Goal: Transaction & Acquisition: Purchase product/service

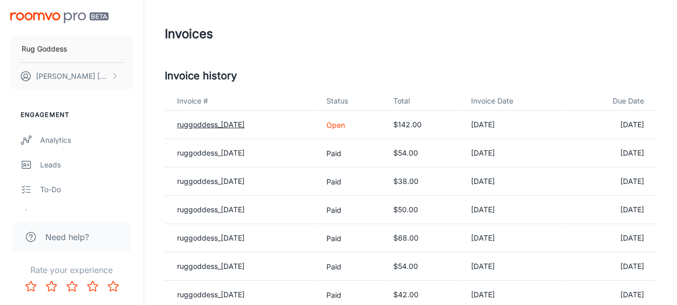
click at [221, 125] on link "ruggoddess_[DATE]" at bounding box center [210, 124] width 67 height 9
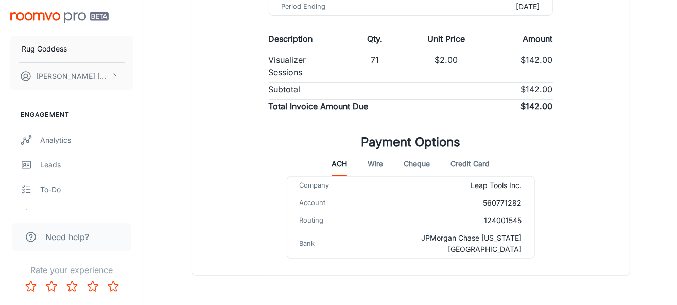
scroll to position [250, 0]
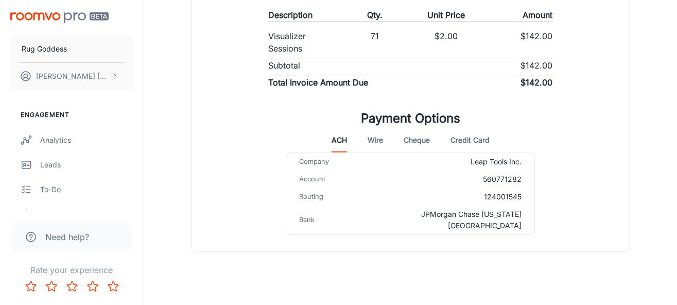
click at [479, 137] on button "Credit Card" at bounding box center [470, 140] width 39 height 25
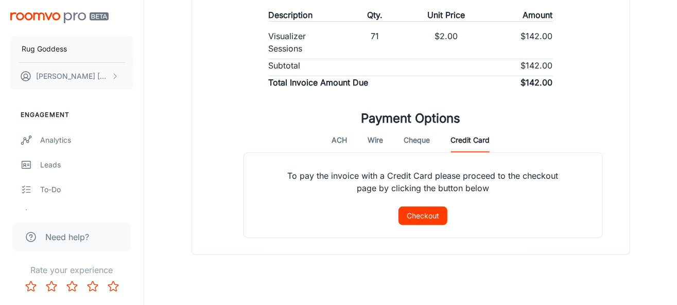
click at [422, 220] on button "Checkout" at bounding box center [423, 216] width 49 height 19
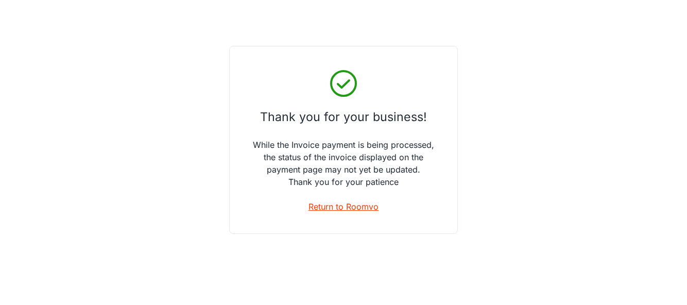
click at [353, 206] on link "Return to Roomvo" at bounding box center [344, 206] width 70 height 12
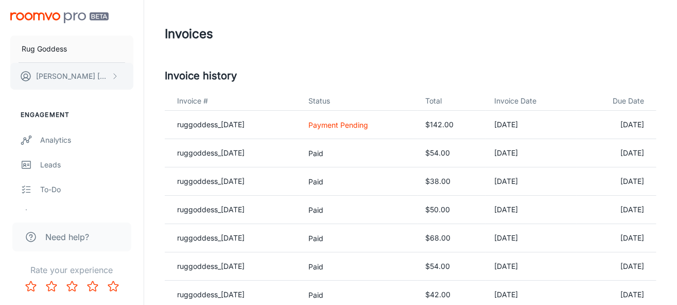
click at [79, 73] on button "[PERSON_NAME]" at bounding box center [71, 76] width 123 height 27
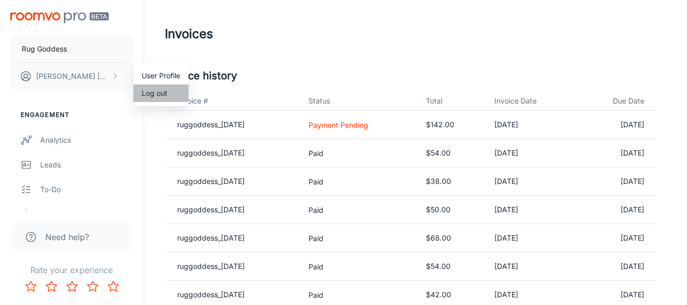
click at [159, 98] on li "Log out" at bounding box center [160, 93] width 55 height 18
